Goal: Find specific page/section: Find specific page/section

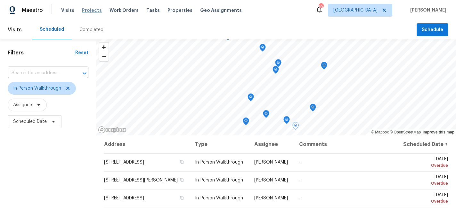
click at [84, 9] on span "Projects" at bounding box center [92, 10] width 20 height 6
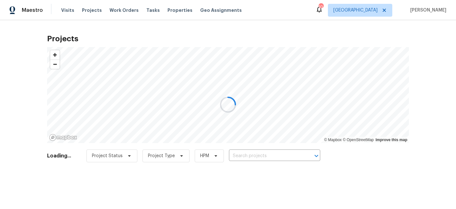
click at [250, 158] on div at bounding box center [228, 104] width 456 height 209
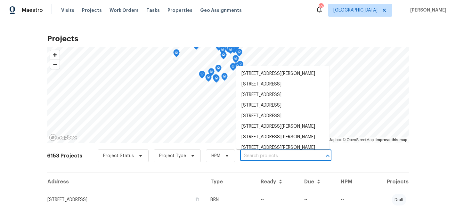
click at [250, 158] on input "text" at bounding box center [276, 156] width 73 height 10
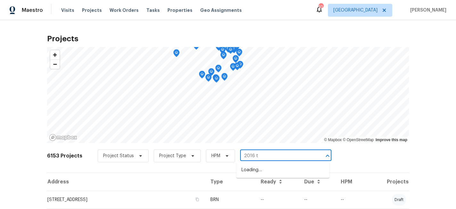
type input "2016 te"
click at [248, 170] on li "2016 Teton Trl, Brooklyn Park, MN 55444" at bounding box center [282, 170] width 93 height 11
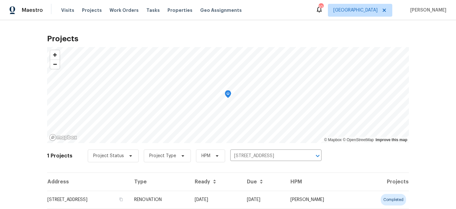
scroll to position [20, 0]
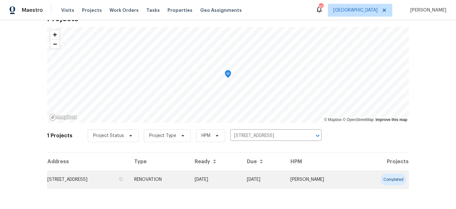
click at [111, 183] on td "2016 Teton Trl, Brooklyn Park, MN 55444" at bounding box center [88, 180] width 82 height 18
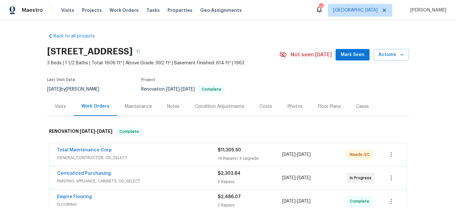
scroll to position [14, 0]
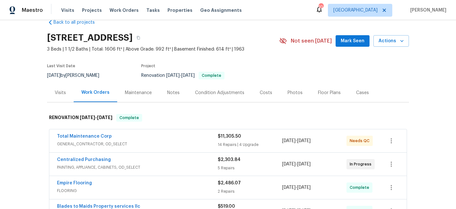
click at [92, 133] on div "Total Maintenance Corp GENERAL_CONTRACTOR, OD_SELECT $11,305.50 14 Repairs | 4 …" at bounding box center [227, 140] width 357 height 23
click at [91, 138] on link "Total Maintenance Corp" at bounding box center [84, 136] width 55 height 4
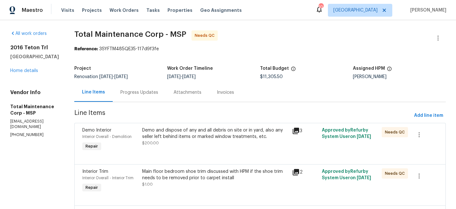
click at [131, 94] on div "Progress Updates" at bounding box center [139, 92] width 38 height 6
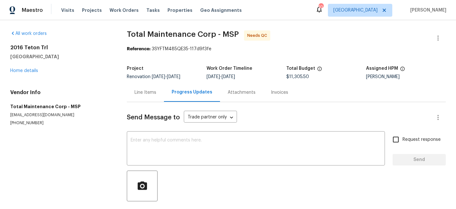
click at [141, 92] on div "Line Items" at bounding box center [146, 92] width 22 height 6
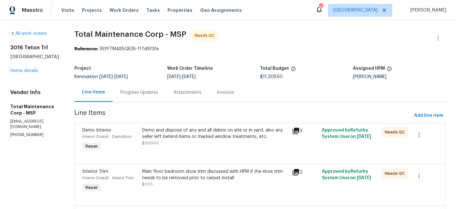
scroll to position [11, 0]
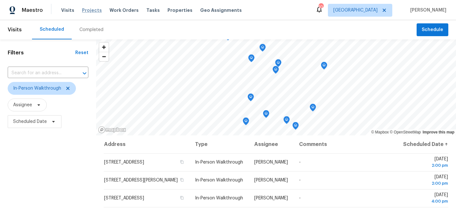
scroll to position [35, 0]
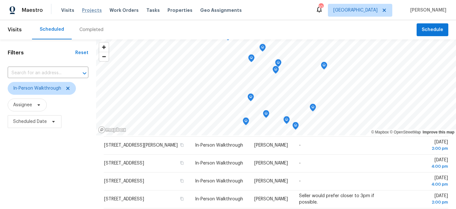
click at [83, 9] on span "Projects" at bounding box center [92, 10] width 20 height 6
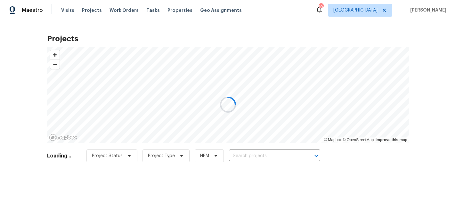
click at [260, 155] on div at bounding box center [228, 104] width 456 height 209
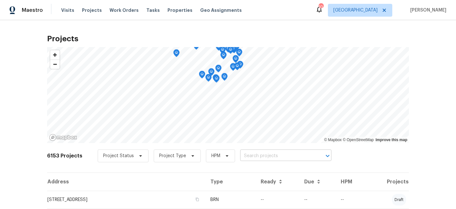
click at [260, 155] on input "text" at bounding box center [276, 156] width 73 height 10
type input "timber"
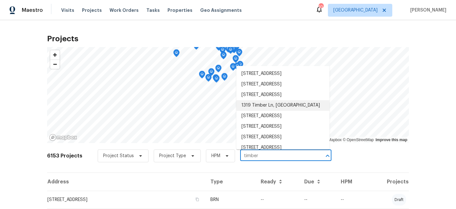
click at [270, 111] on li "1319 Timber Ln, [GEOGRAPHIC_DATA]" at bounding box center [282, 105] width 93 height 11
